Goal: Task Accomplishment & Management: Manage account settings

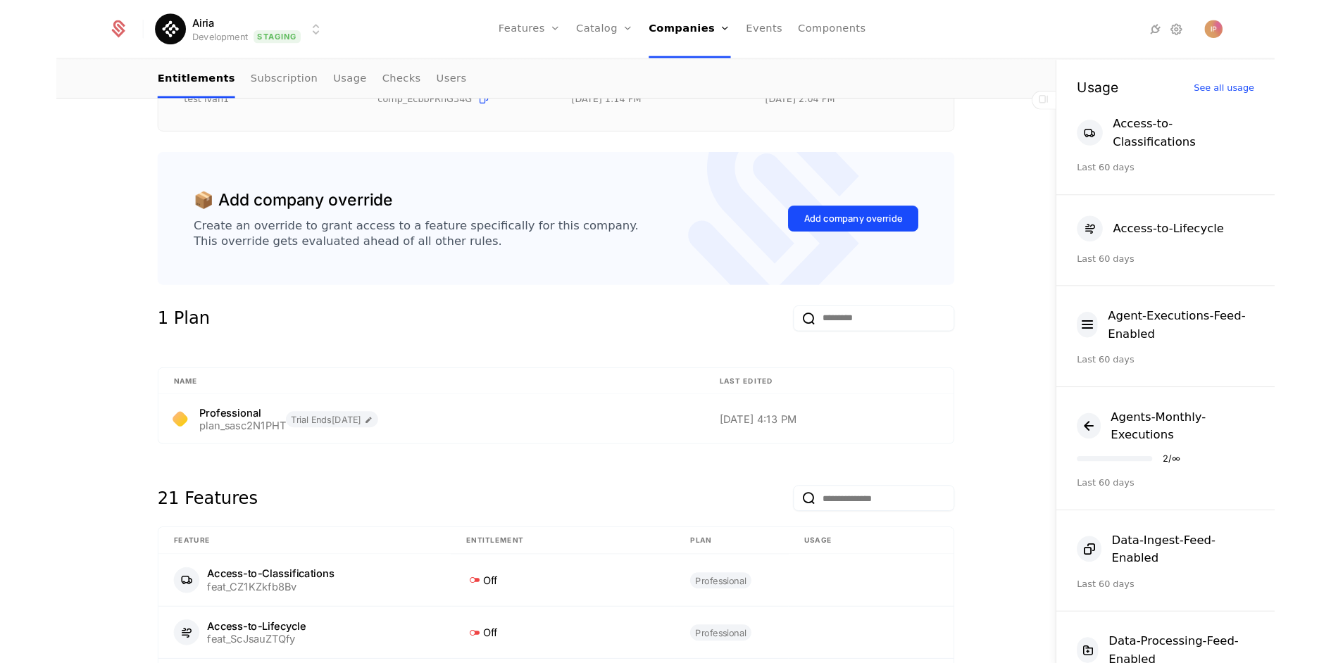
scroll to position [107, 0]
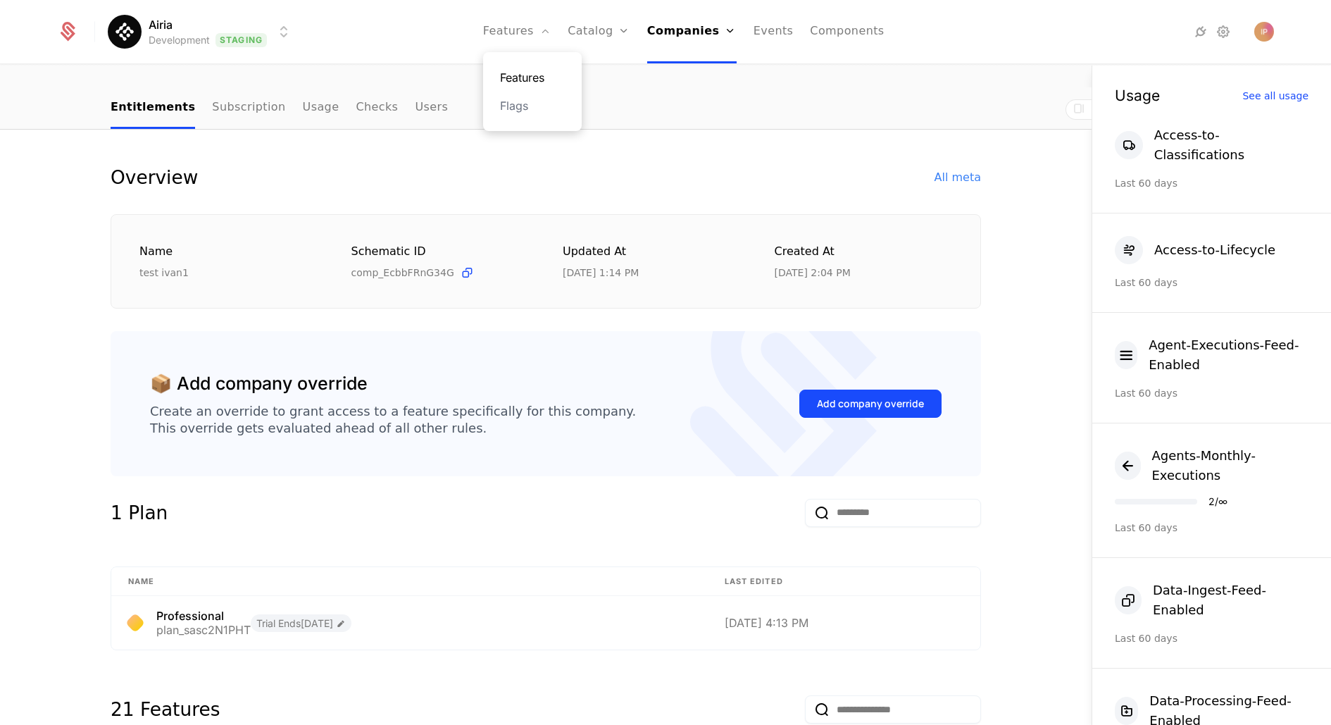
click at [537, 76] on link "Features" at bounding box center [532, 77] width 65 height 17
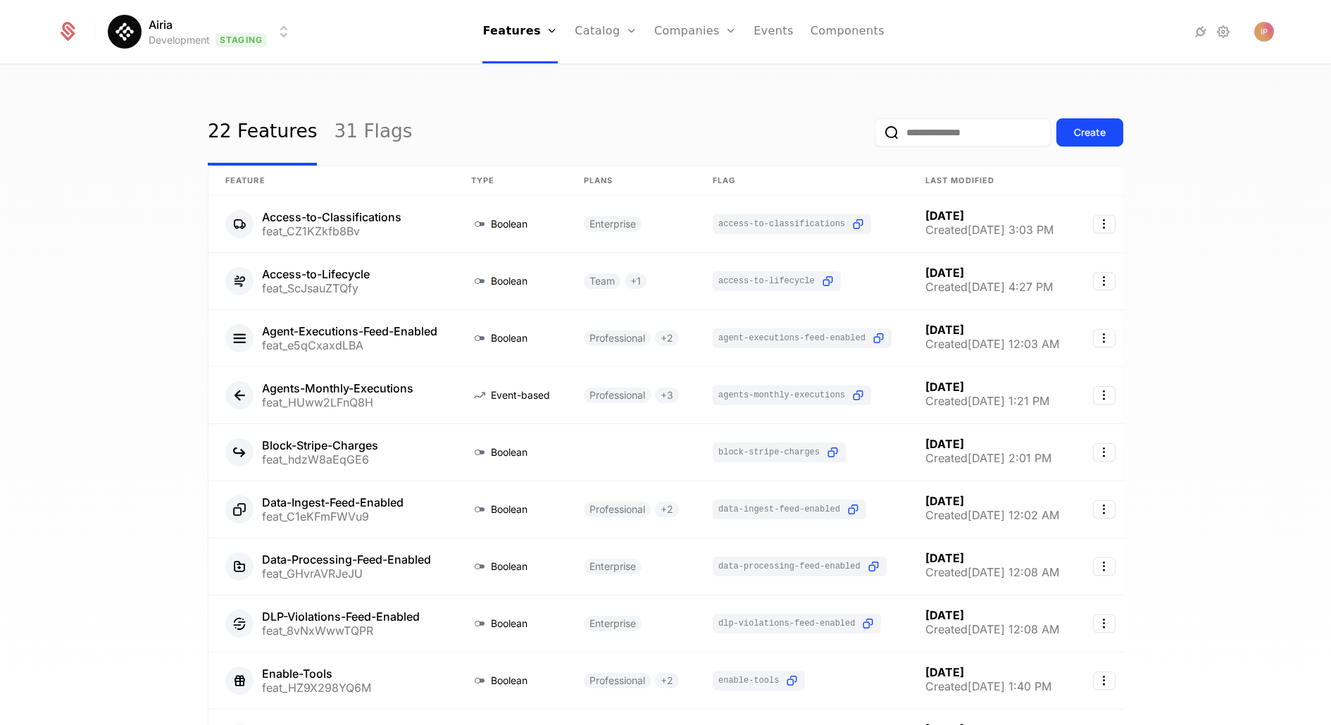
click at [895, 127] on input "email" at bounding box center [963, 132] width 176 height 28
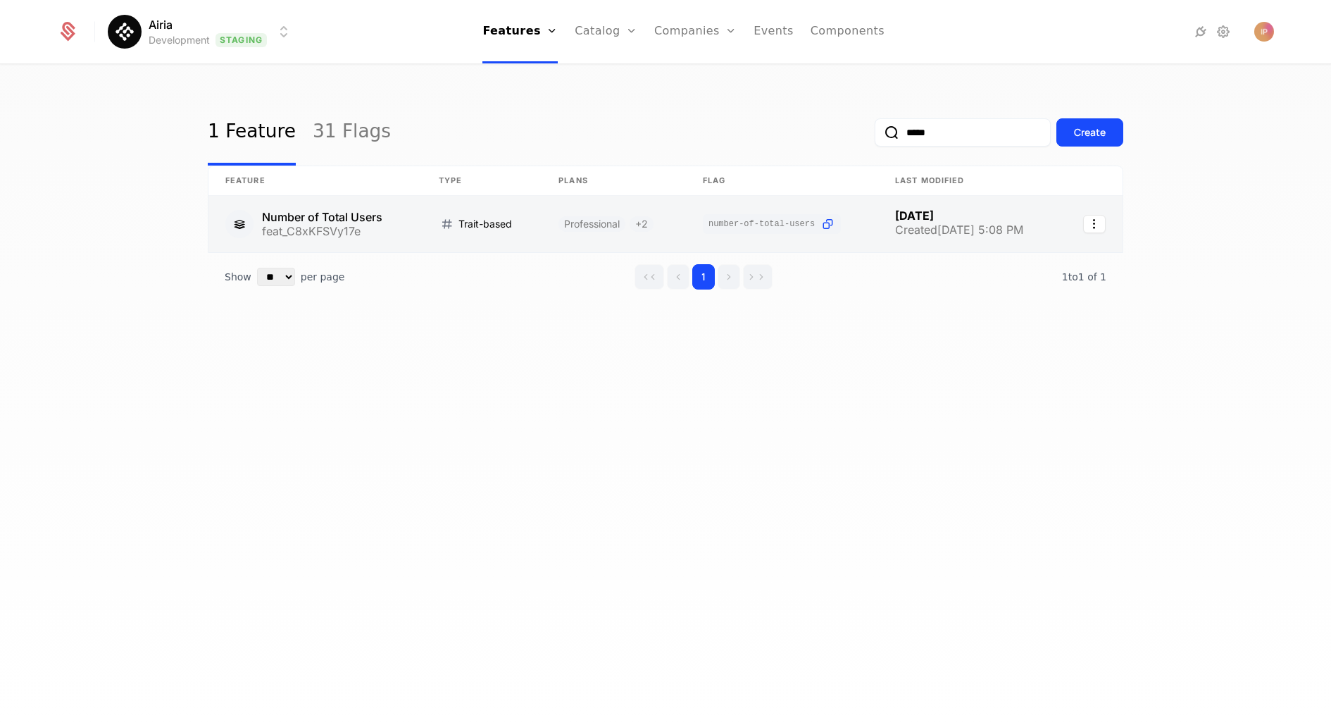
type input "*****"
click at [392, 205] on link at bounding box center [314, 224] width 213 height 56
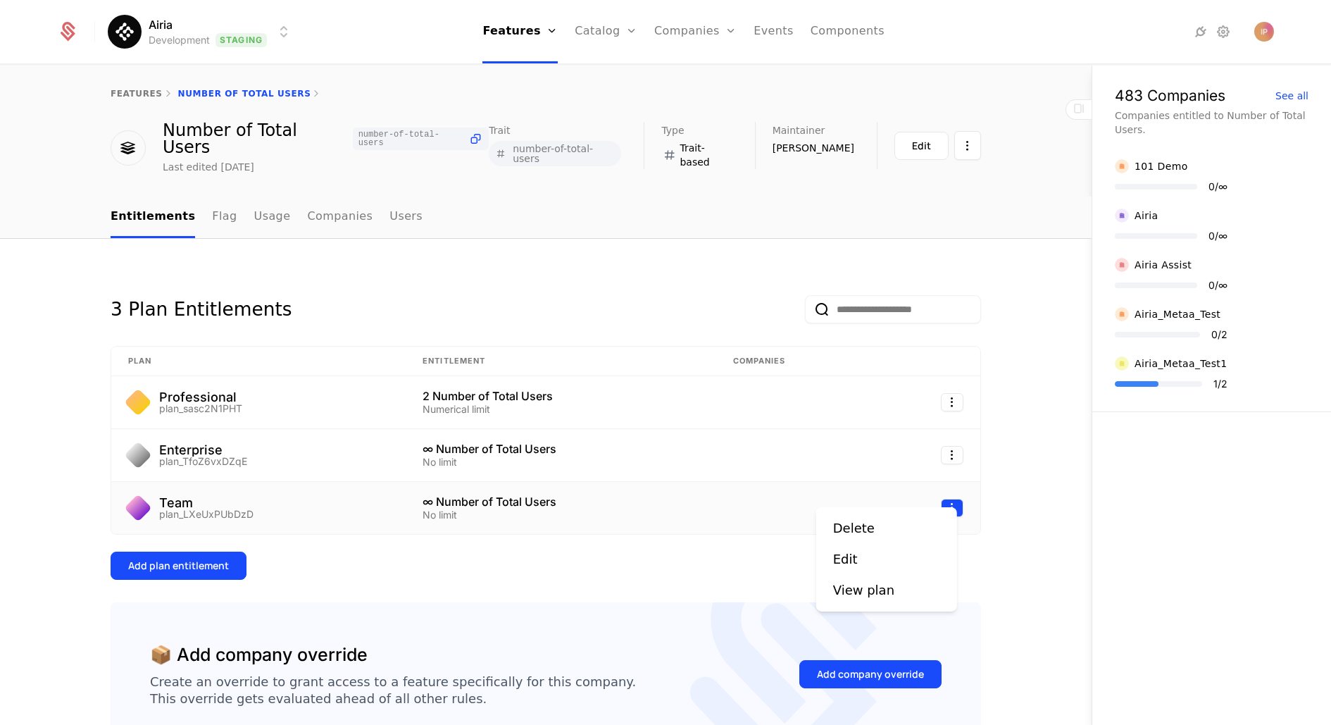
click at [953, 496] on html "Airia Development Staging Features Features Flags Catalog Plans Add Ons Credits…" at bounding box center [665, 362] width 1331 height 725
click at [851, 563] on div "Edit" at bounding box center [845, 559] width 25 height 20
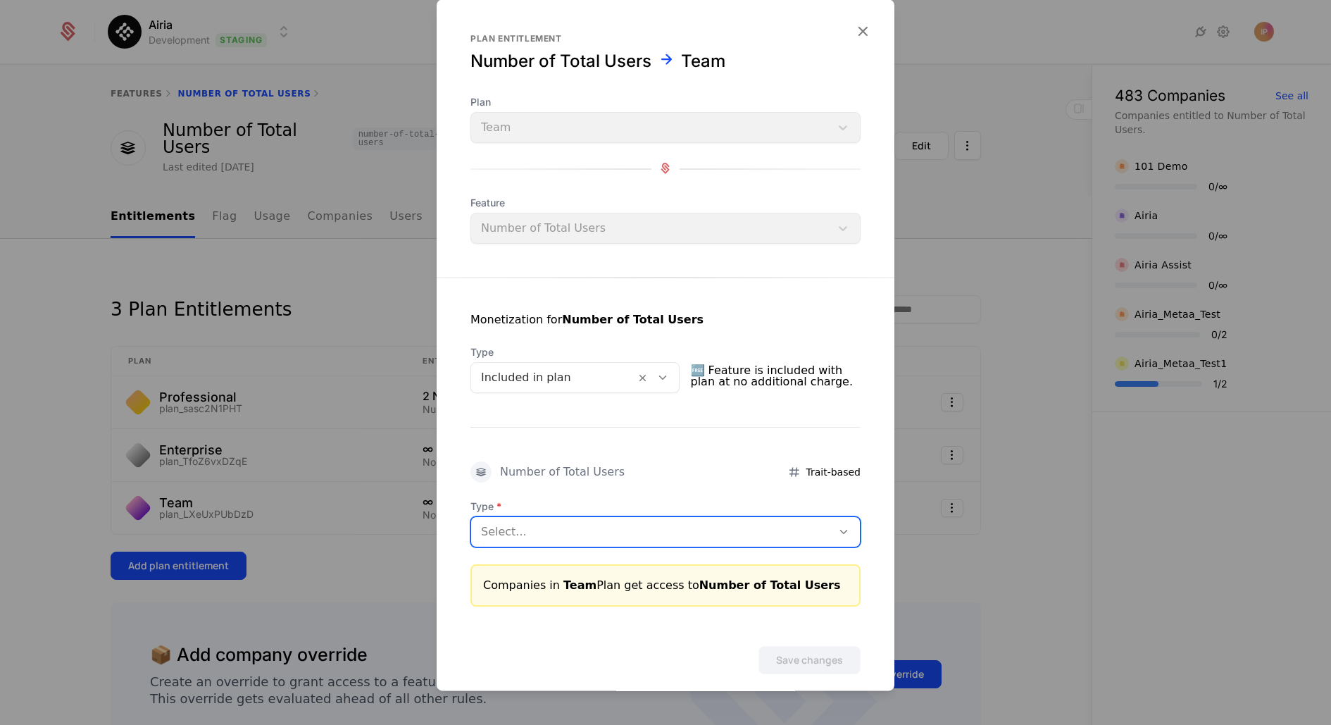
click at [611, 531] on div at bounding box center [651, 532] width 341 height 20
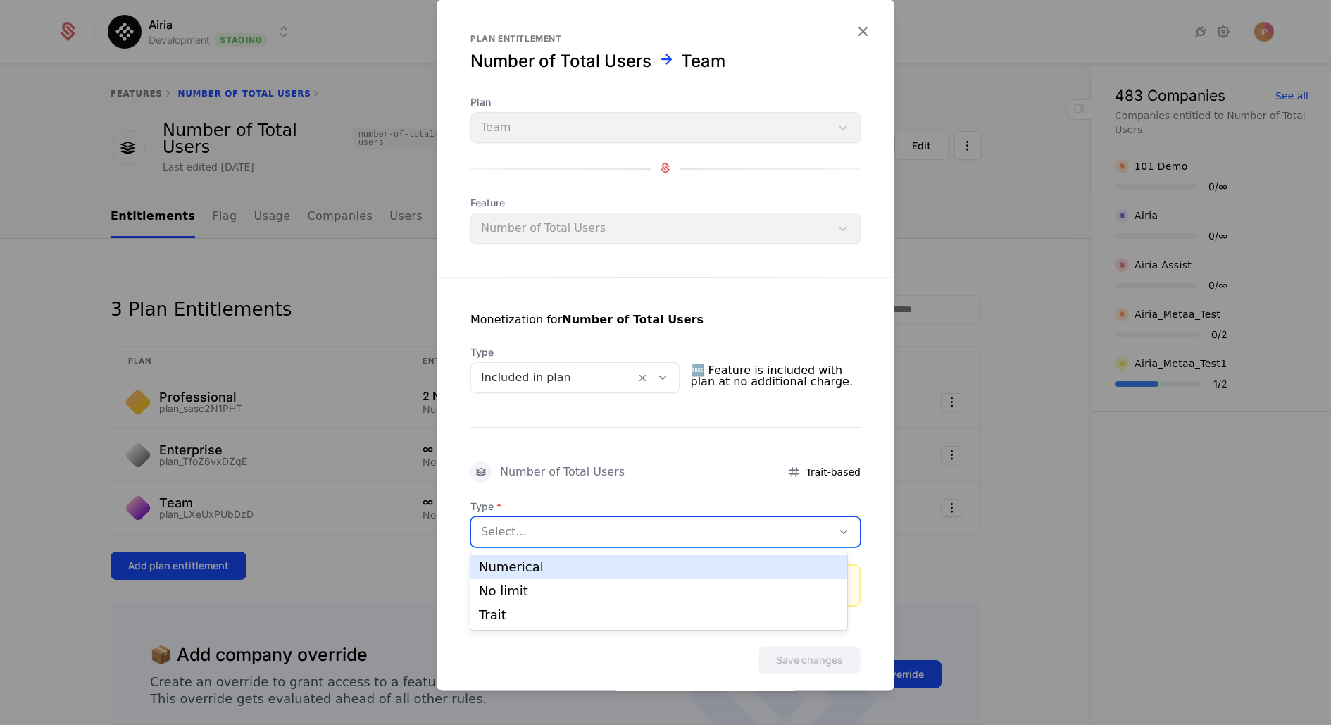
click at [589, 570] on div "Numerical" at bounding box center [659, 567] width 360 height 13
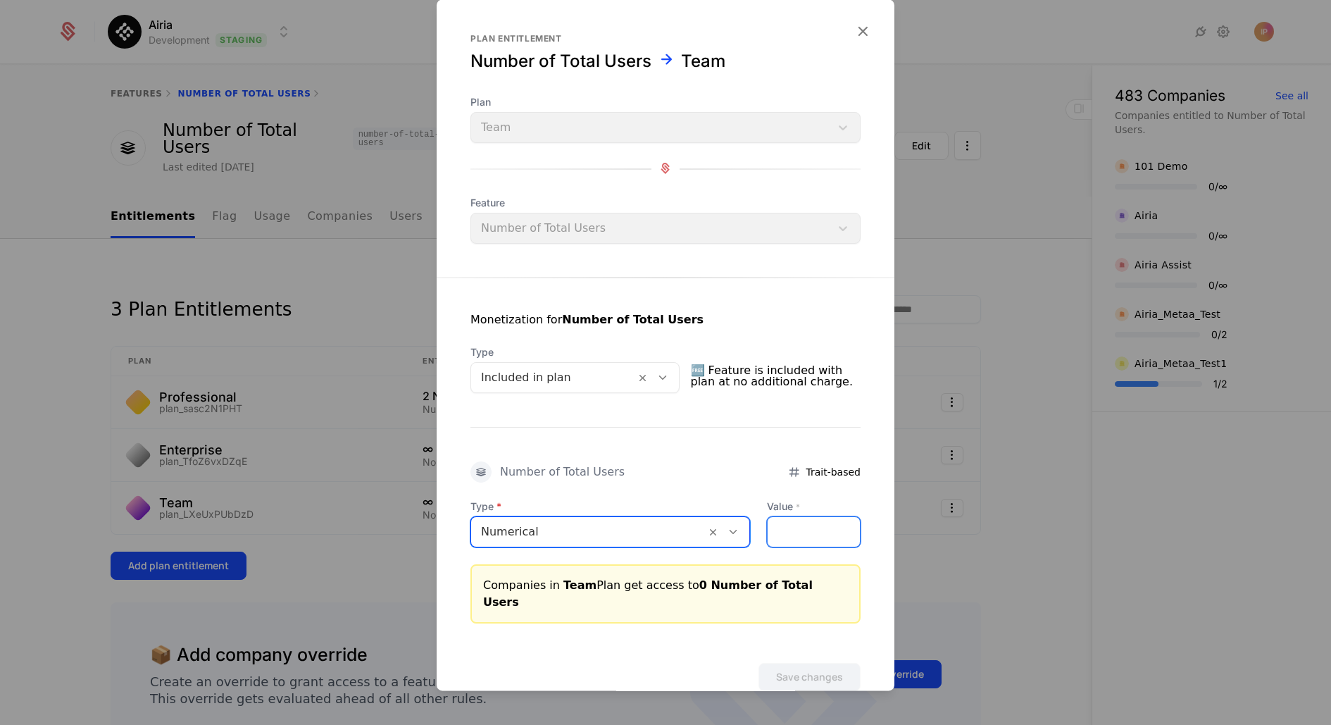
click at [768, 534] on input "Value *" at bounding box center [814, 532] width 92 height 30
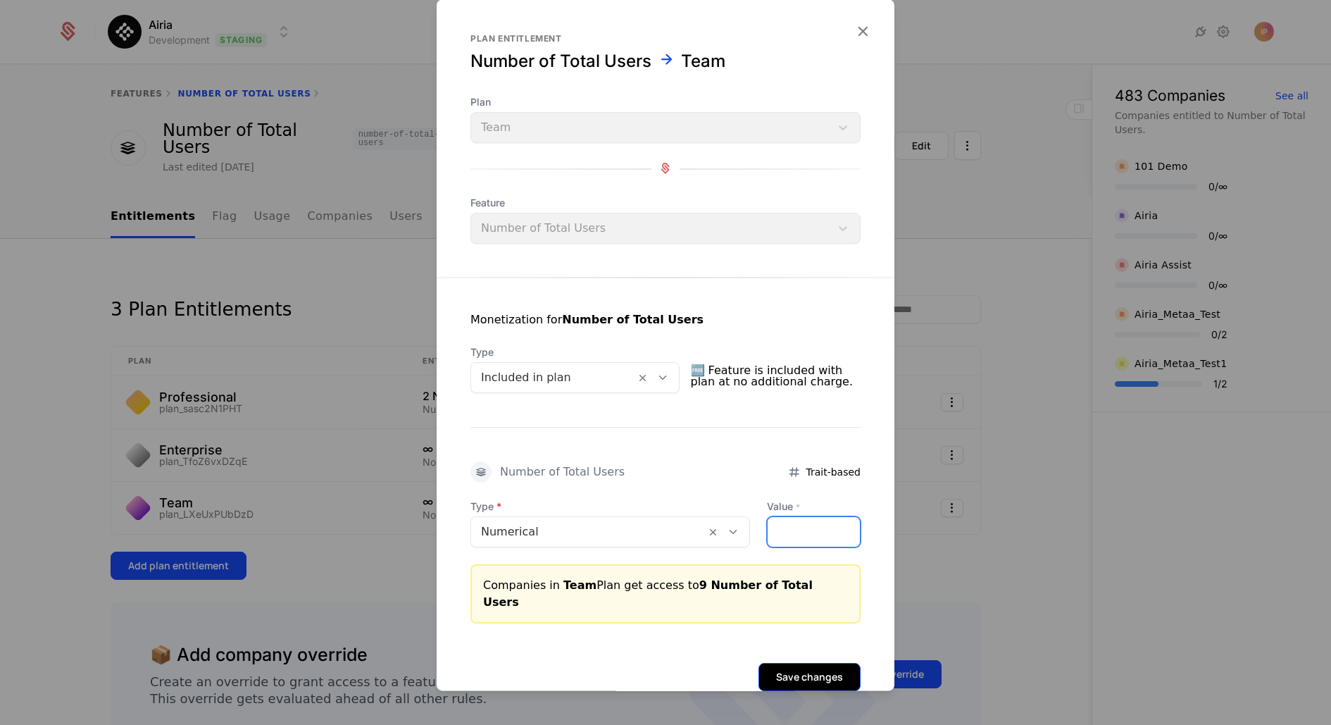
type input "*"
click at [784, 663] on button "Save changes" at bounding box center [809, 677] width 102 height 28
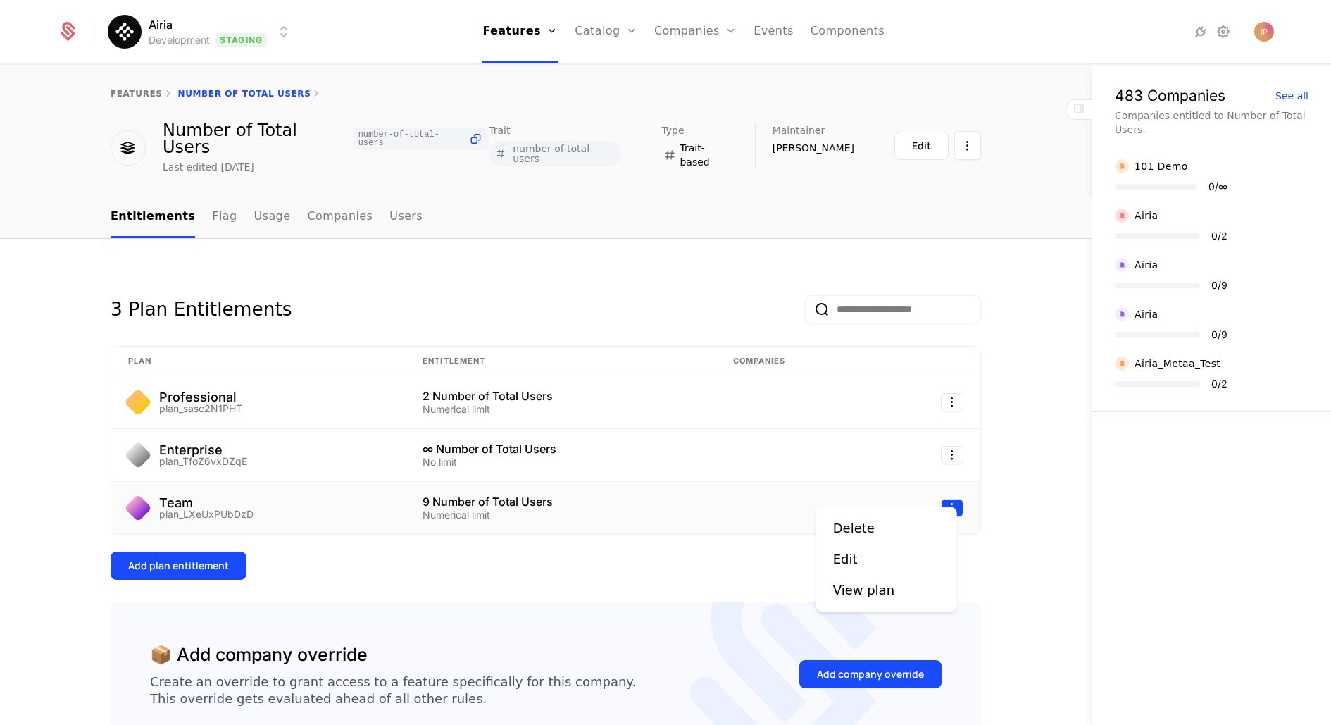
click at [942, 492] on html "Airia Development Staging Features Features Flags Catalog Plans Add Ons Credits…" at bounding box center [665, 362] width 1331 height 725
click at [858, 566] on div "Edit" at bounding box center [851, 559] width 36 height 20
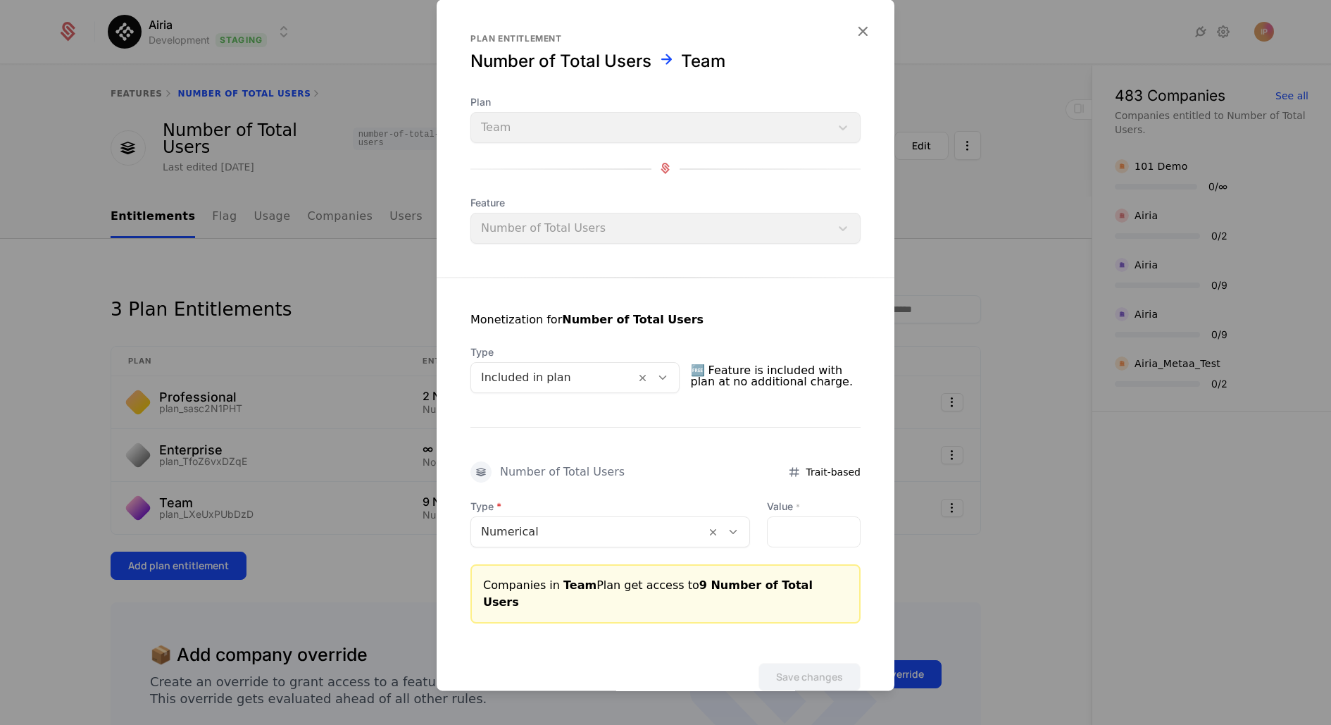
click at [727, 531] on icon at bounding box center [733, 531] width 13 height 13
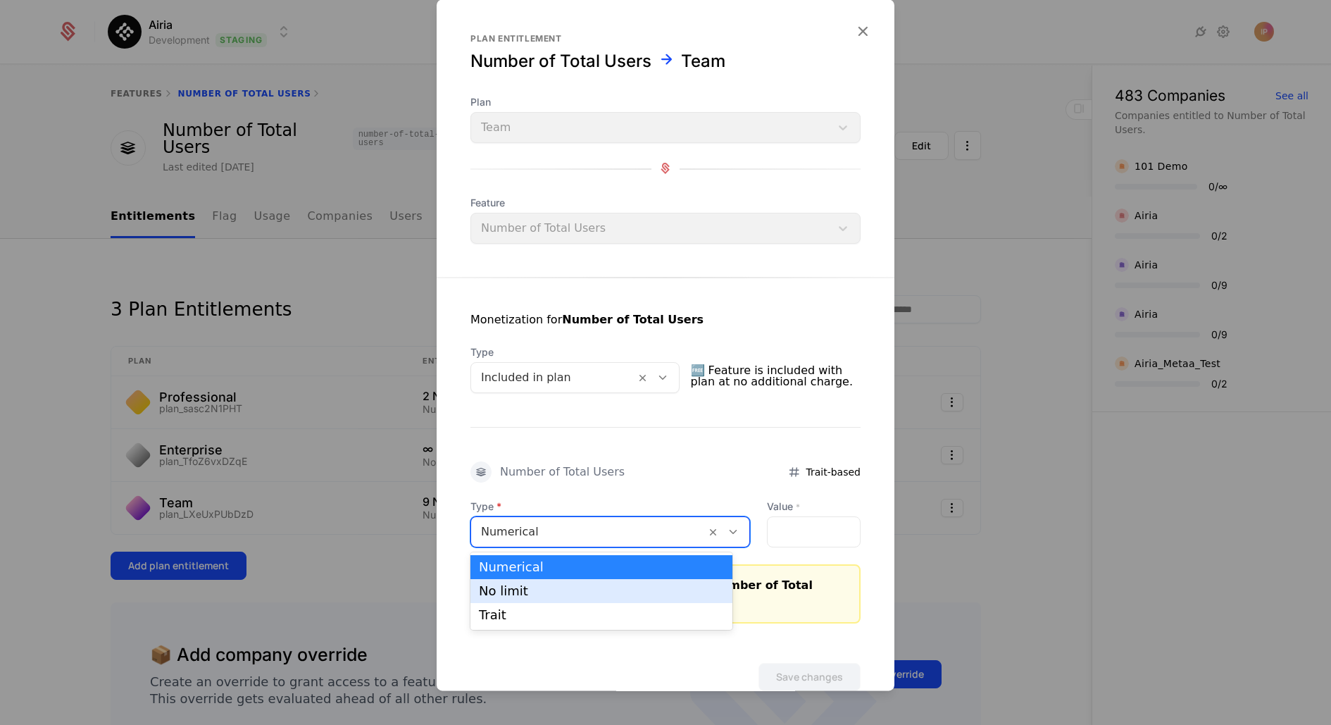
click at [608, 589] on div "No limit" at bounding box center [601, 590] width 245 height 13
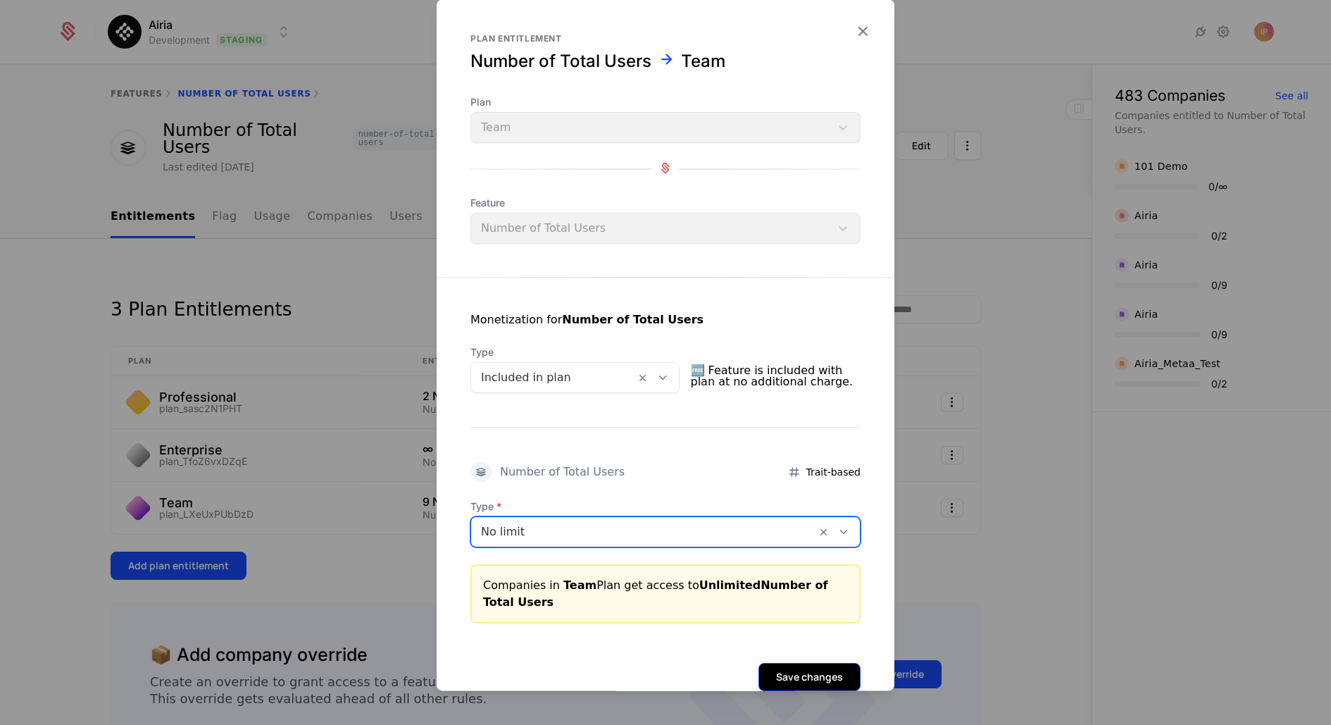
click at [795, 680] on button "Save changes" at bounding box center [809, 677] width 102 height 28
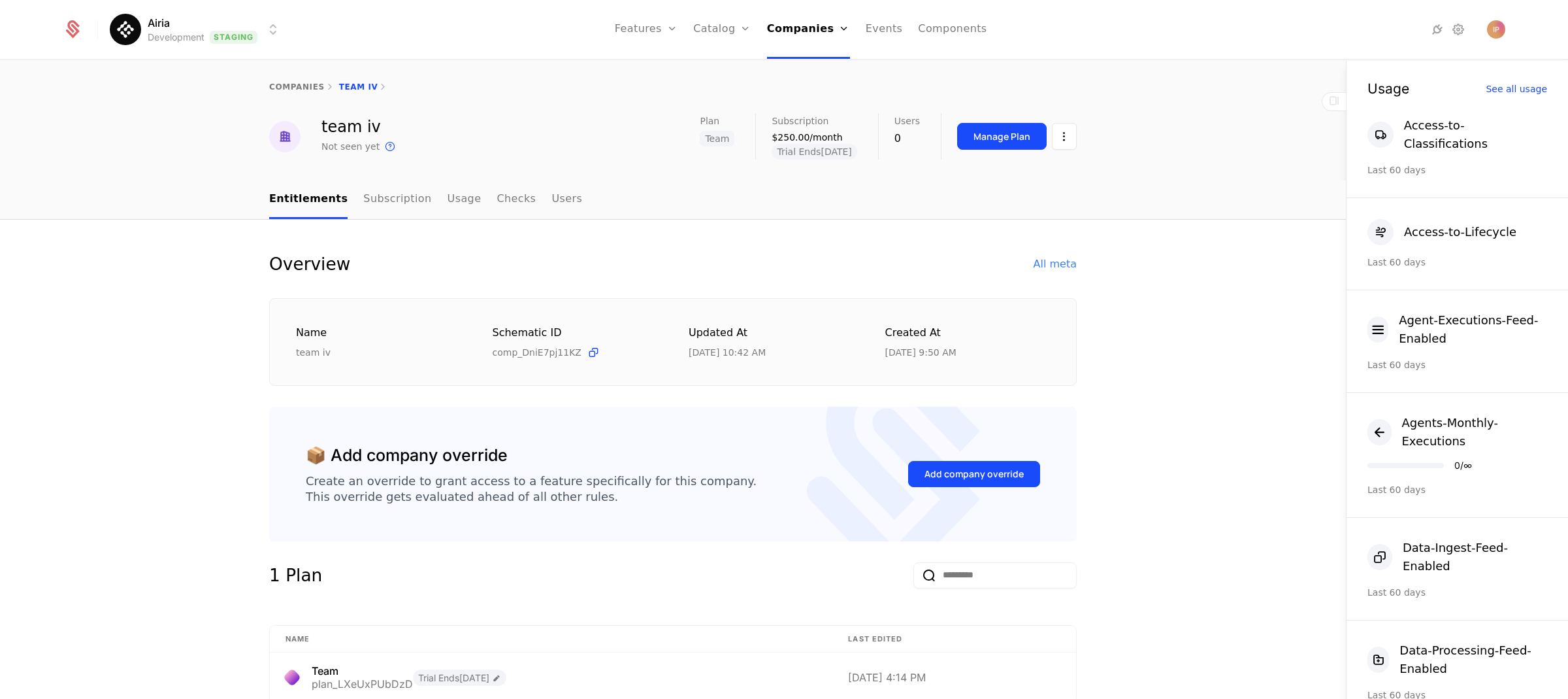
scroll to position [667, 0]
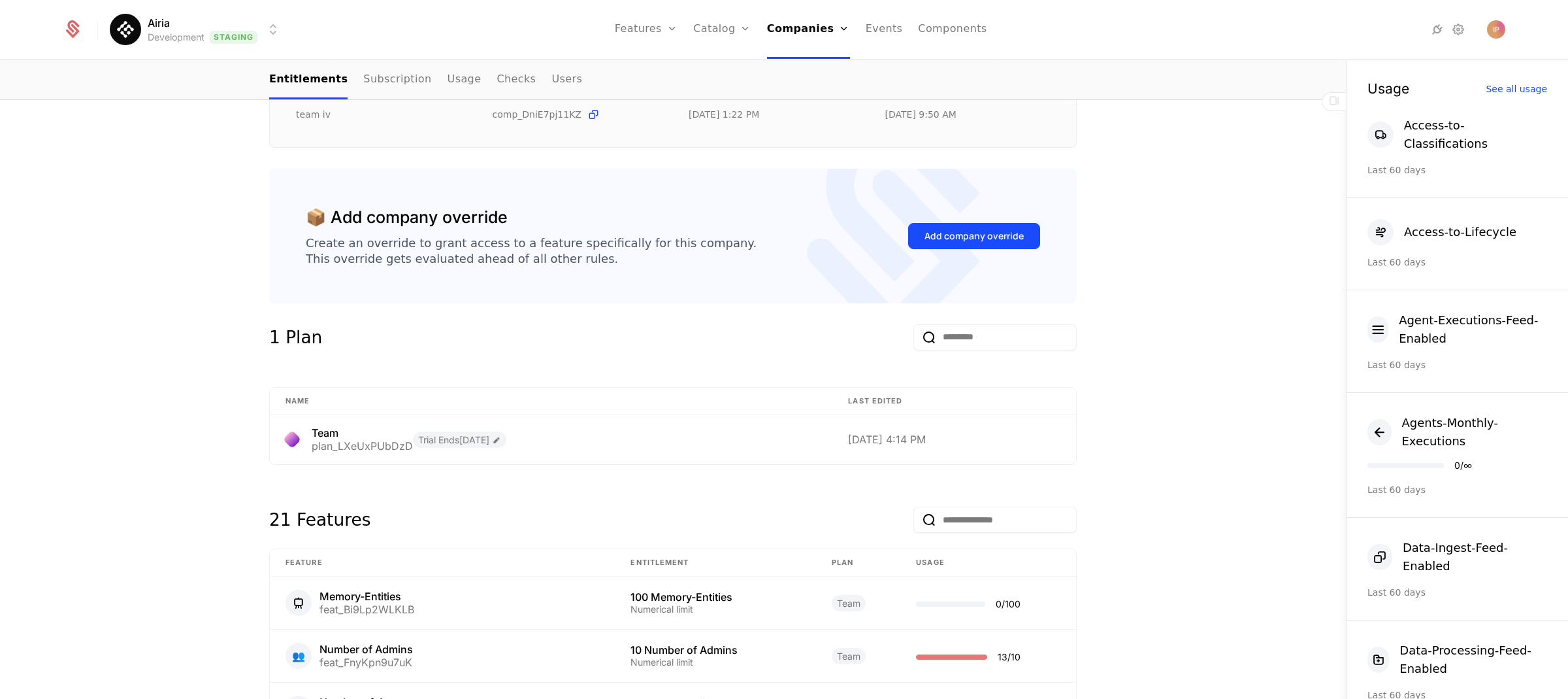
scroll to position [530, 0]
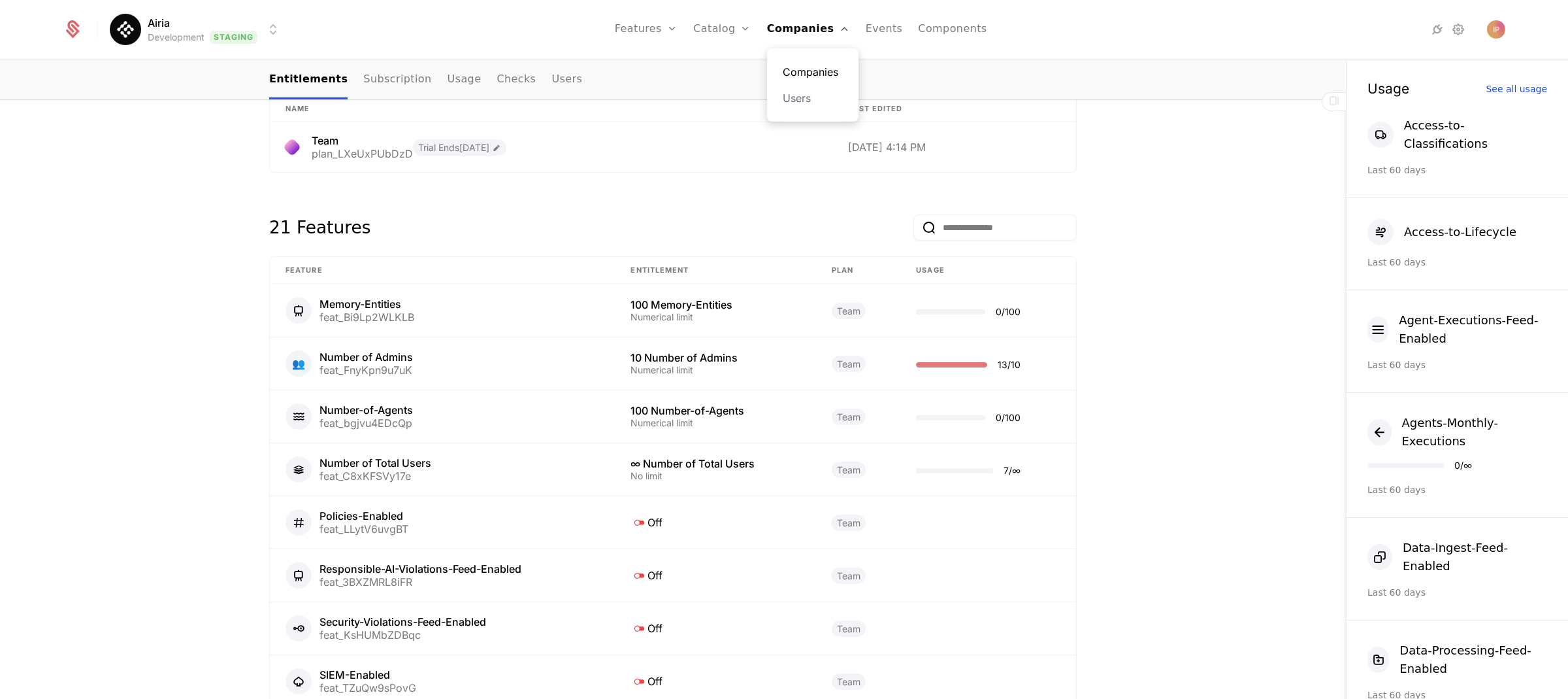
click at [804, 68] on link "Companies" at bounding box center [813, 71] width 60 height 16
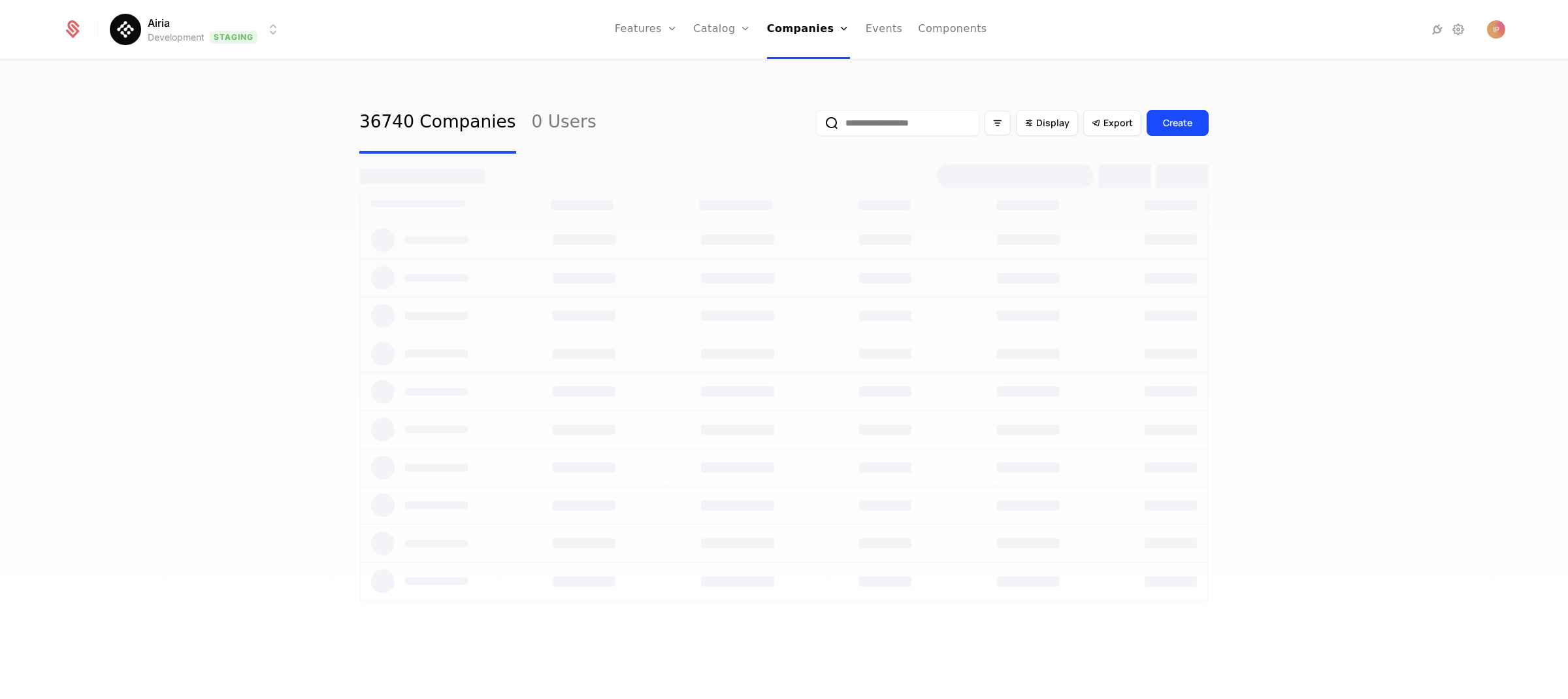
click at [900, 124] on input "email" at bounding box center [898, 123] width 163 height 26
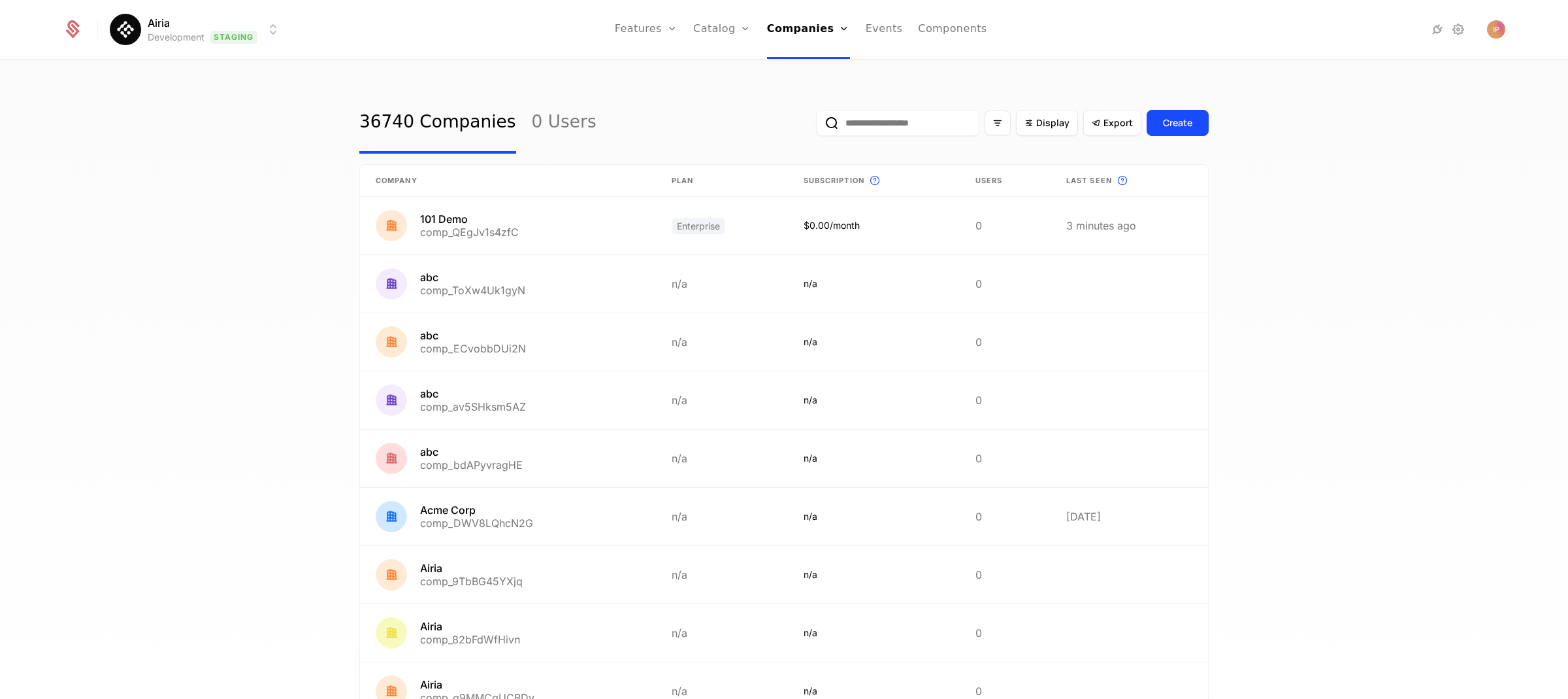
paste input "**********"
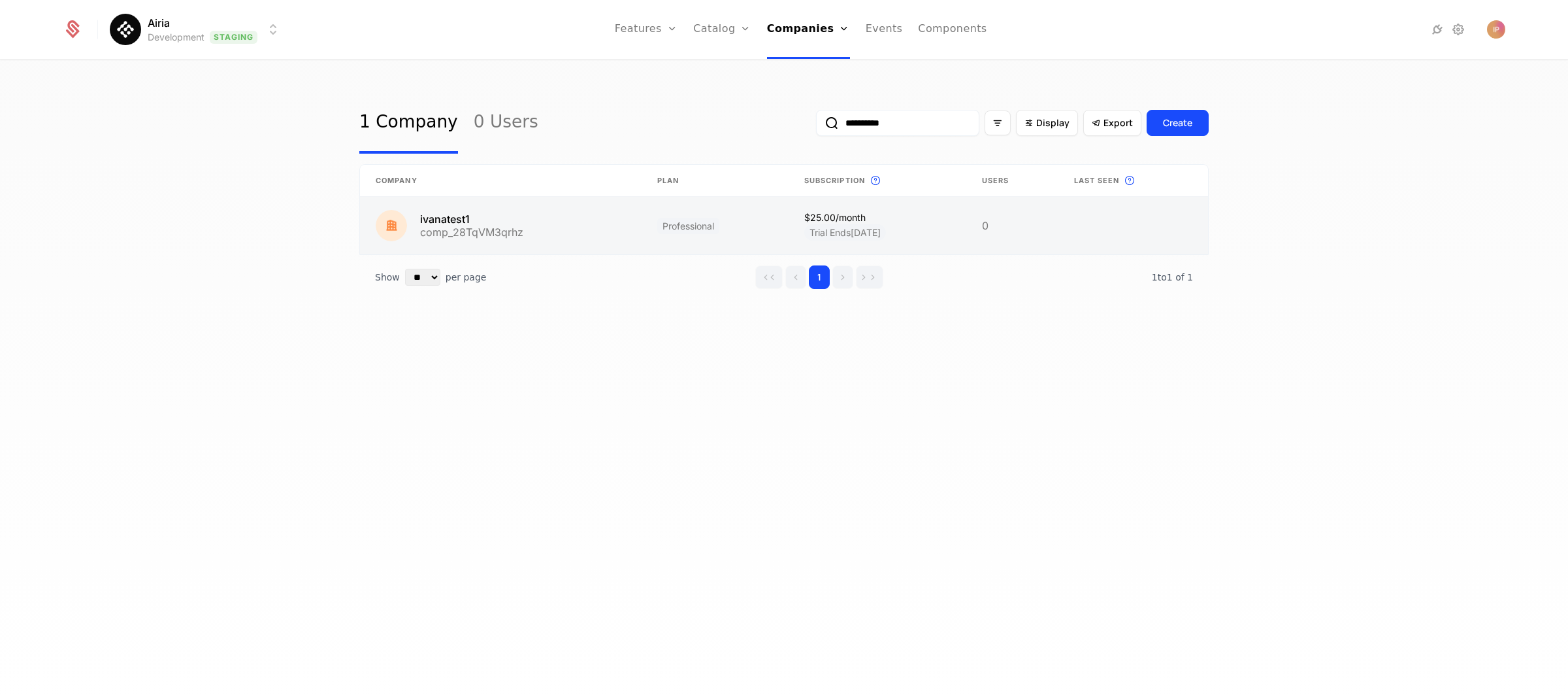
type input "**********"
click at [524, 215] on link at bounding box center [501, 226] width 282 height 58
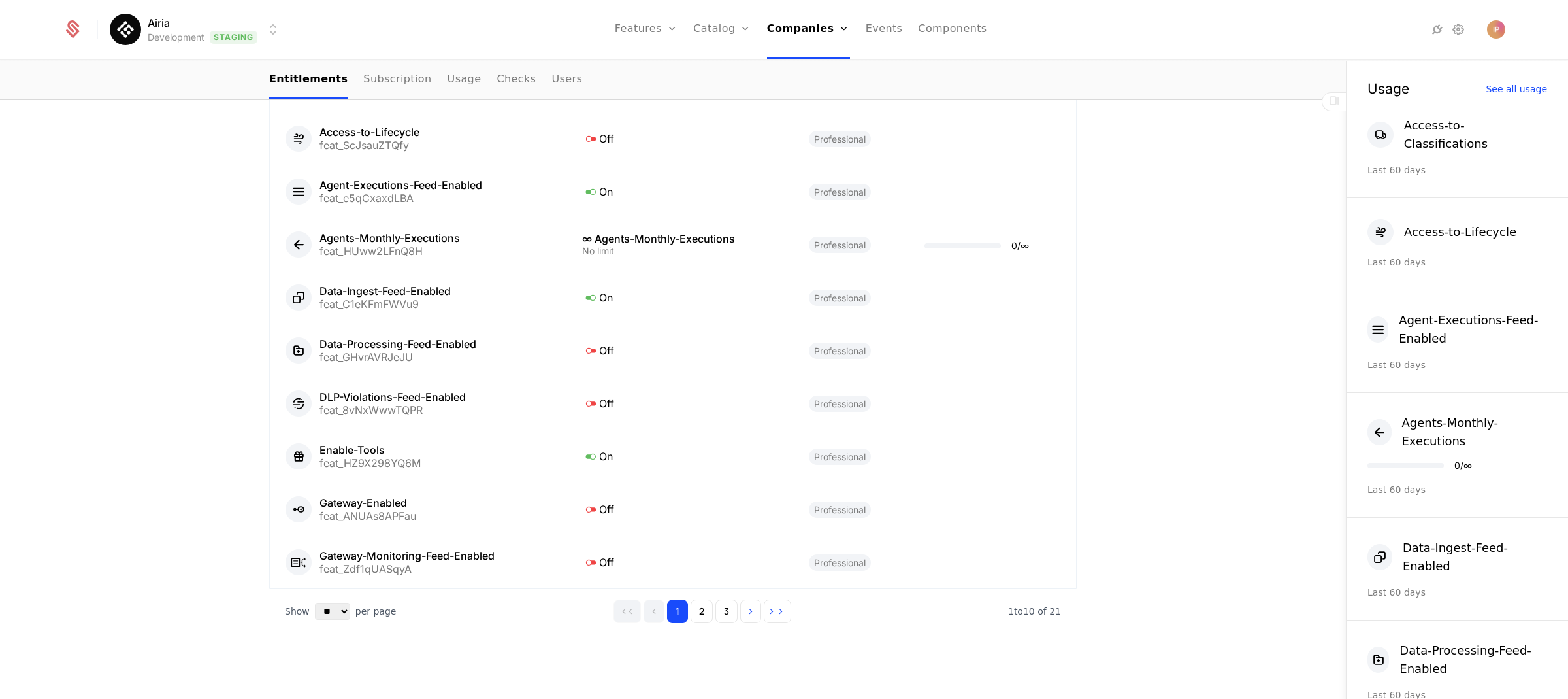
scroll to position [757, 0]
click at [694, 598] on button "2" at bounding box center [701, 609] width 22 height 23
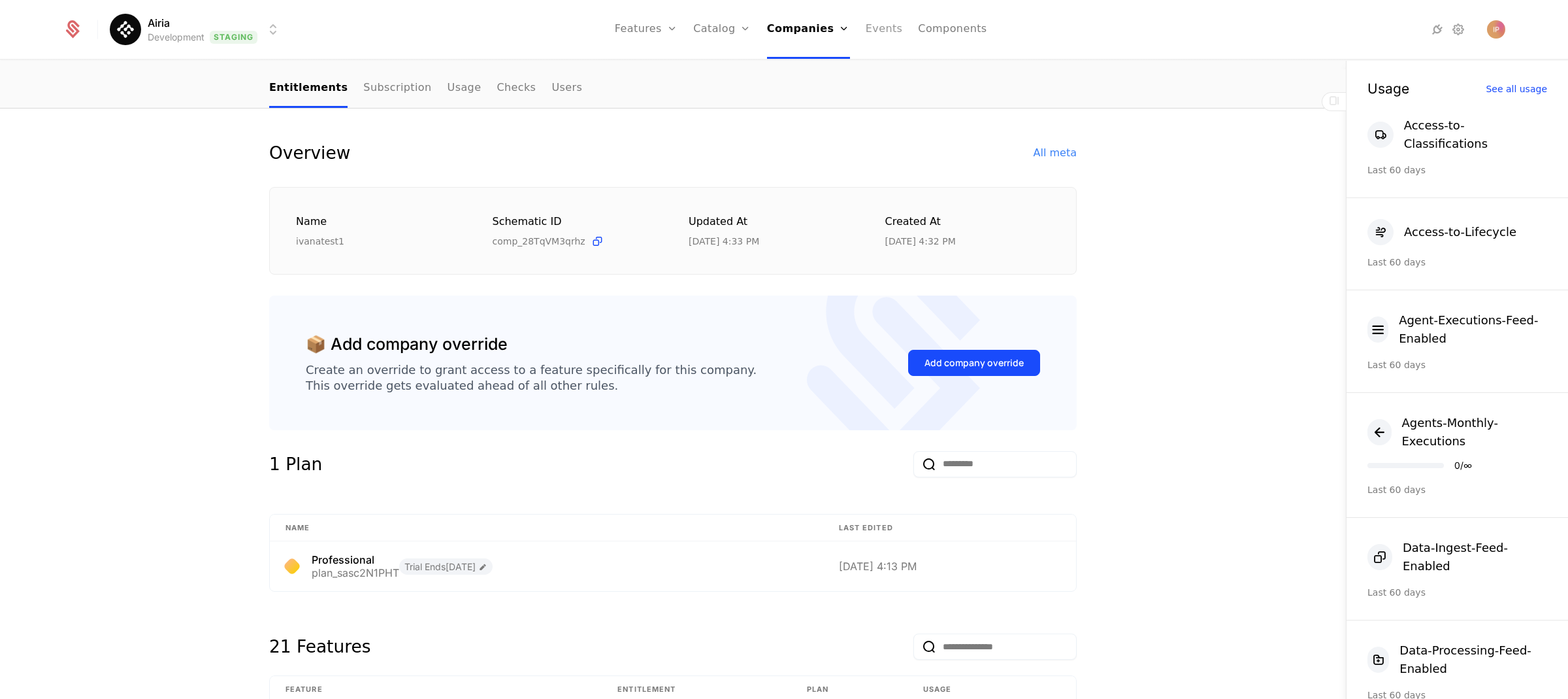
scroll to position [107, 0]
